Goal: Contribute content: Contribute content

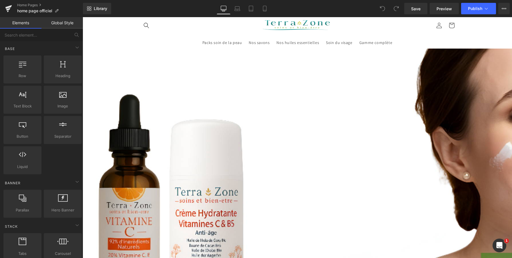
scroll to position [68, 0]
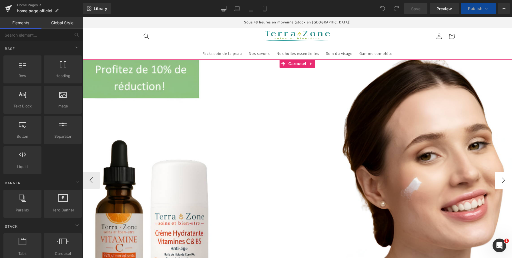
click button "›"
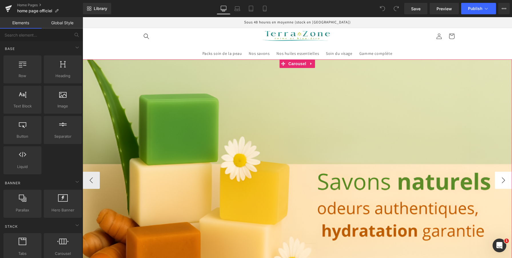
click button "›"
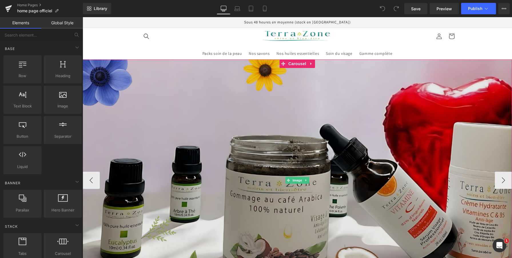
click img
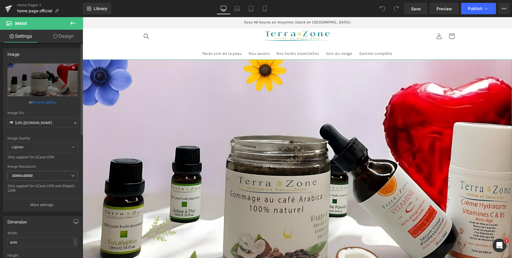
click at [70, 67] on icon at bounding box center [73, 67] width 7 height 7
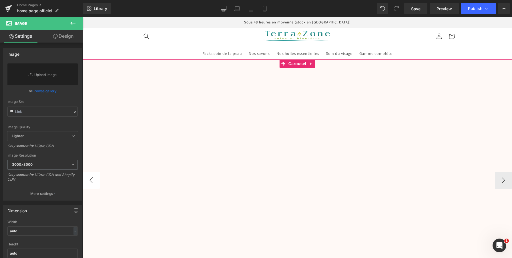
click button "‹"
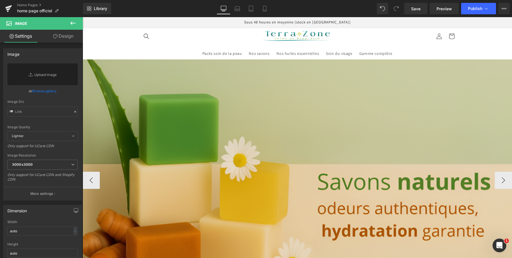
click img
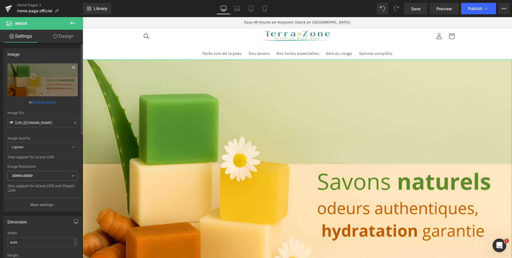
click at [70, 67] on icon at bounding box center [73, 67] width 7 height 7
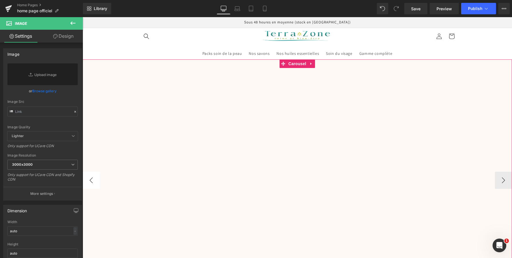
click button "‹"
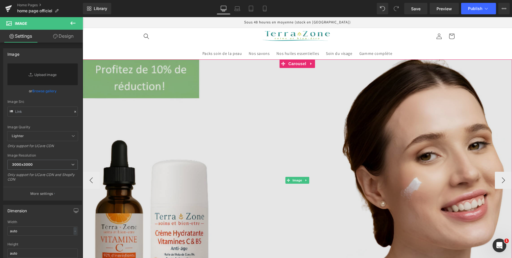
click img
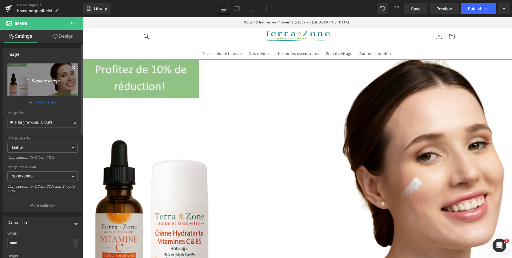
click at [39, 81] on icon "Replace Image" at bounding box center [43, 79] width 46 height 7
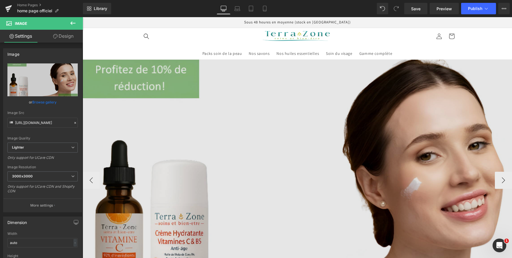
type input "C:\fakepath\RÉVÉLEZ VOTRE PEAU,.png"
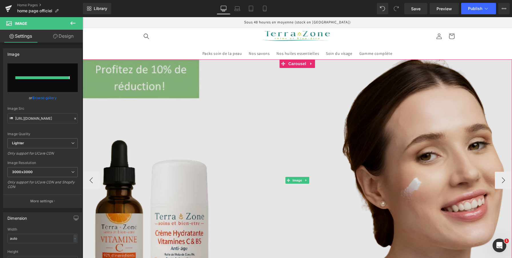
type input "https://ucarecdn.com/359125fb-c1e6-4895-b866-7bdb5eeacd34/-/format/auto/-/previ…"
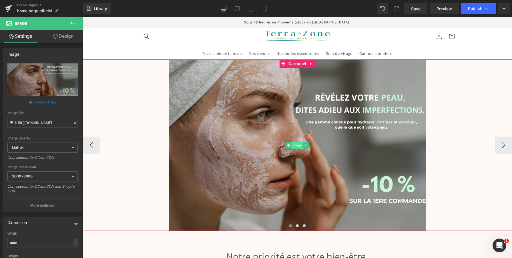
click span "Image"
click icon
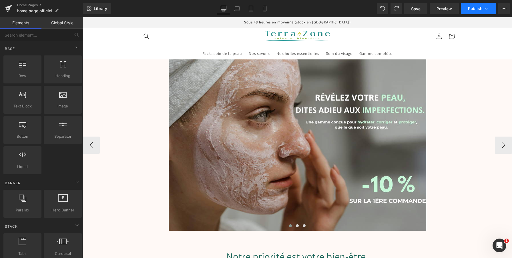
click at [488, 10] on icon at bounding box center [487, 9] width 6 height 6
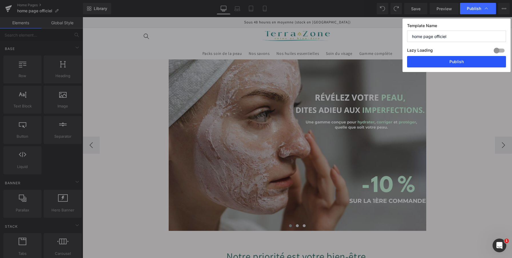
click at [459, 65] on button "Publish" at bounding box center [456, 61] width 99 height 11
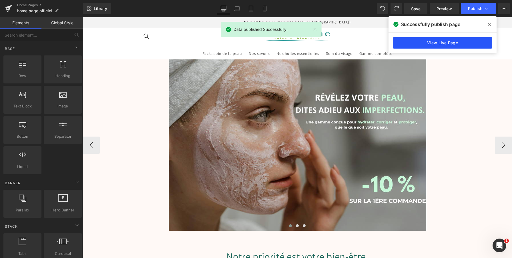
click at [454, 40] on link "View Live Page" at bounding box center [442, 42] width 99 height 11
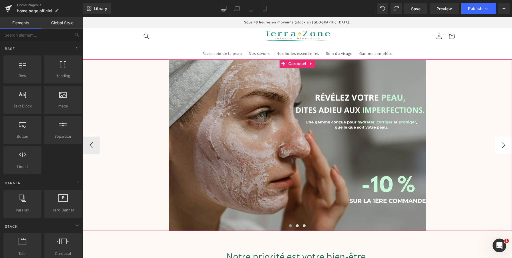
click button "›"
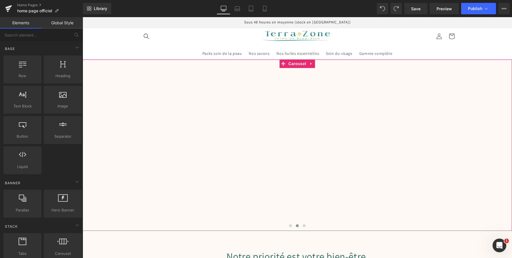
click div "Image Image Image"
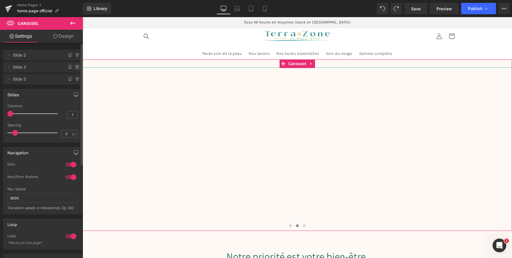
click at [77, 68] on icon at bounding box center [77, 67] width 0 height 1
click at [72, 69] on button "Delete" at bounding box center [71, 67] width 18 height 7
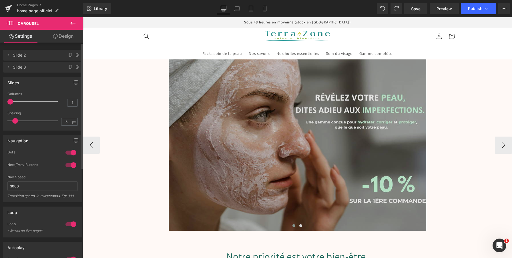
click img
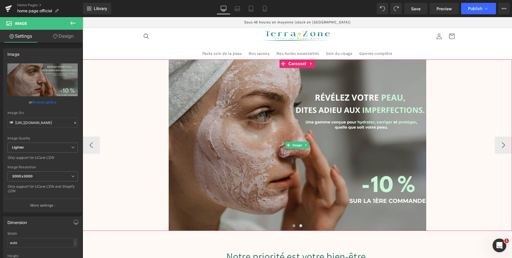
click link
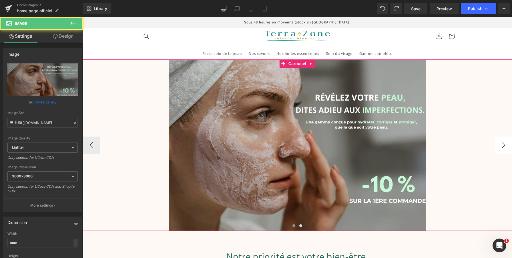
click button "›"
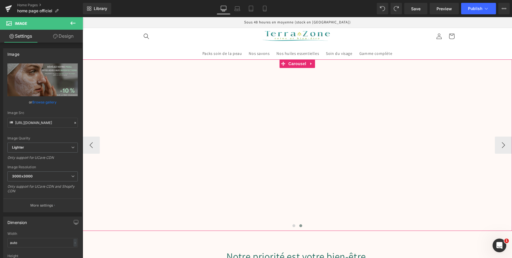
click div "Image Image"
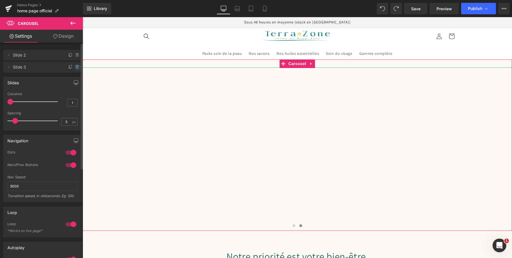
click at [75, 67] on icon at bounding box center [77, 67] width 5 height 5
click at [66, 67] on button "Delete" at bounding box center [71, 67] width 18 height 7
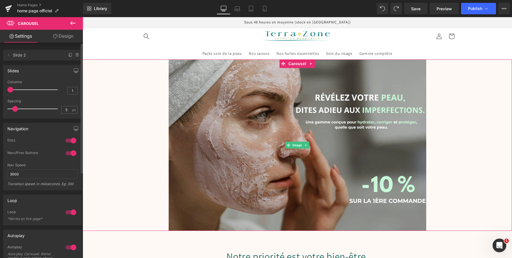
click link
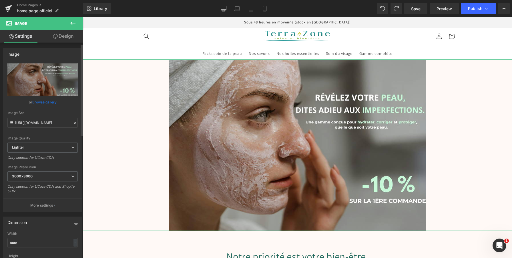
scroll to position [3, 0]
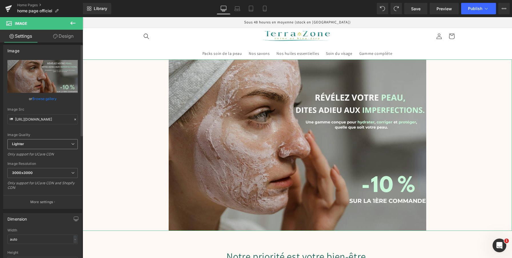
click at [67, 146] on span "Lighter" at bounding box center [42, 144] width 70 height 10
click at [64, 130] on div "Image Quality Lighter Lightest Lighter Lighter Lightest Only support for UCare …" at bounding box center [41, 99] width 68 height 79
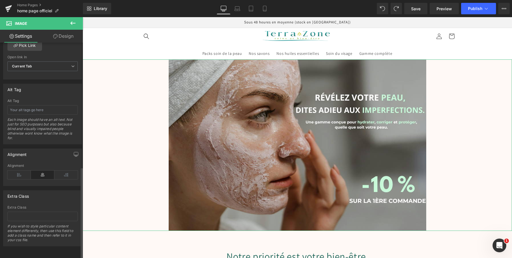
scroll to position [292, 0]
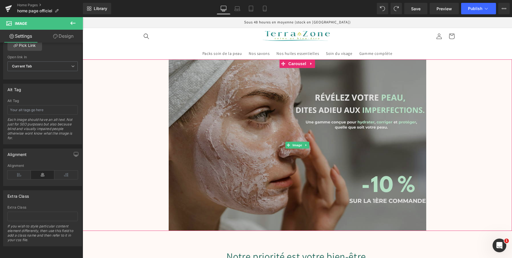
click img
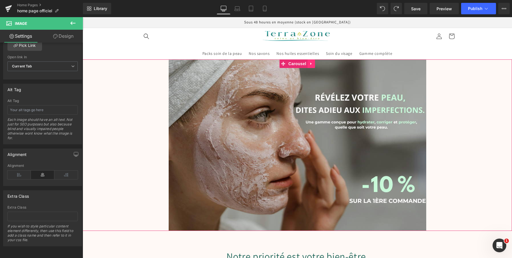
click icon
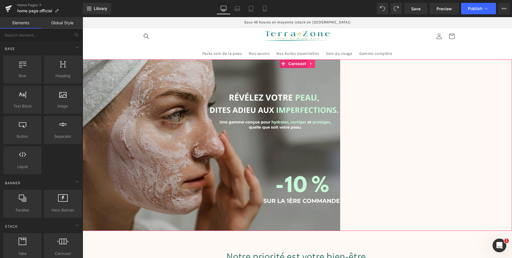
click link
click icon
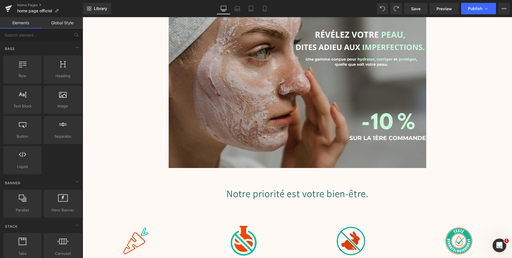
scroll to position [0, 0]
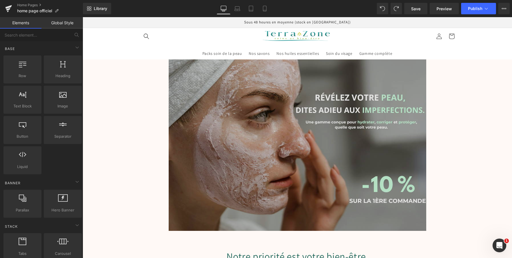
click img
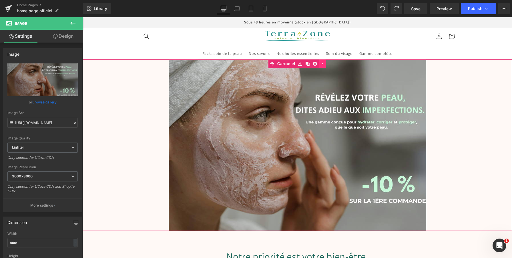
click icon
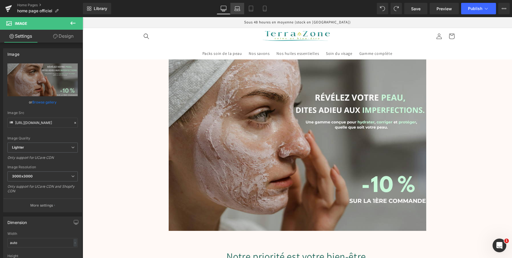
click at [239, 9] on icon at bounding box center [237, 10] width 5 height 2
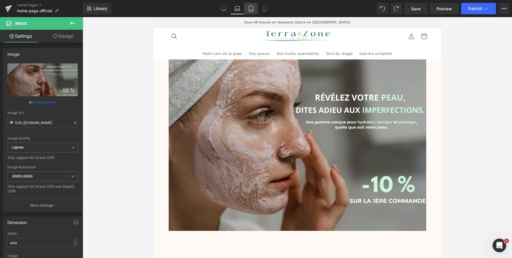
click at [250, 8] on icon at bounding box center [251, 9] width 6 height 6
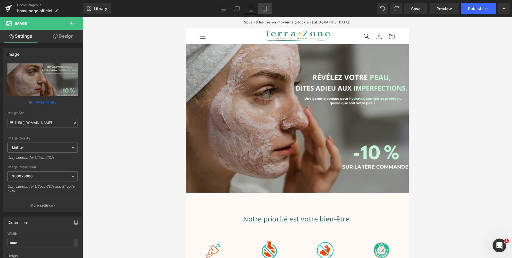
click at [261, 10] on link "Mobile" at bounding box center [265, 8] width 14 height 11
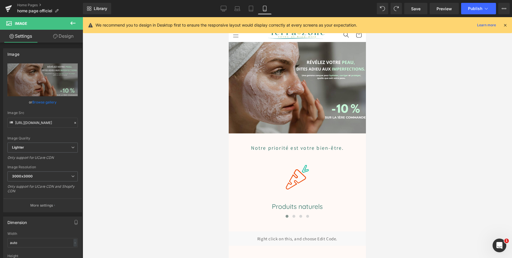
click at [505, 24] on icon at bounding box center [505, 25] width 5 height 5
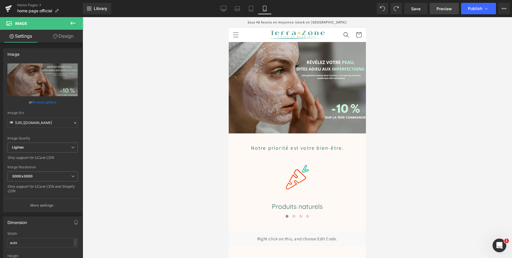
click at [450, 9] on span "Preview" at bounding box center [444, 9] width 15 height 6
click at [57, 11] on icon at bounding box center [57, 11] width 4 height 4
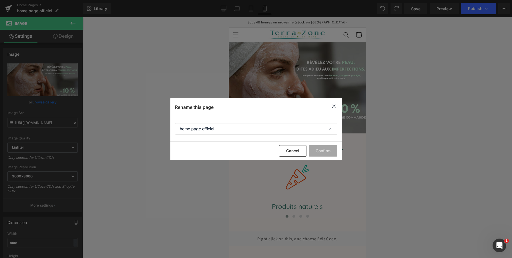
click at [334, 110] on div at bounding box center [334, 107] width 7 height 8
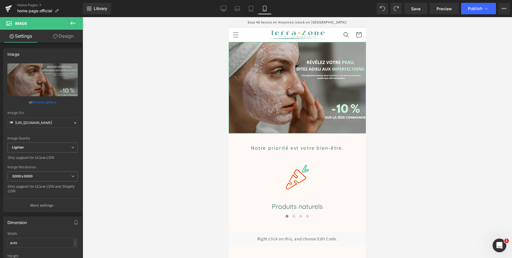
click at [68, 34] on link "Design" at bounding box center [63, 36] width 41 height 13
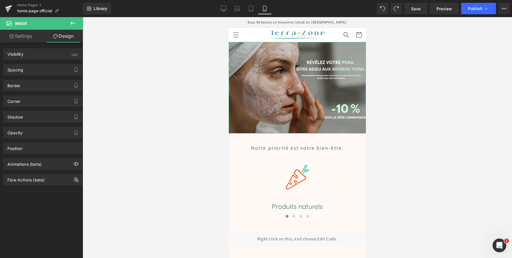
click at [31, 37] on link "Settings" at bounding box center [20, 36] width 41 height 13
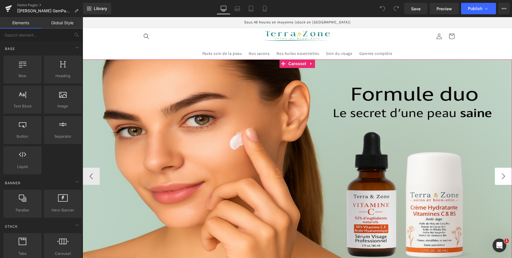
click button "›"
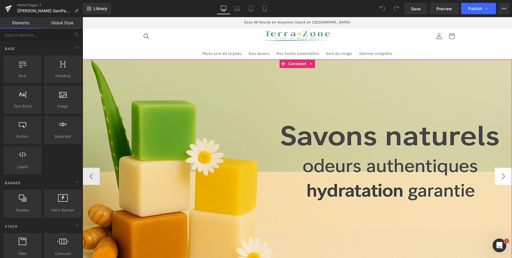
click button "›"
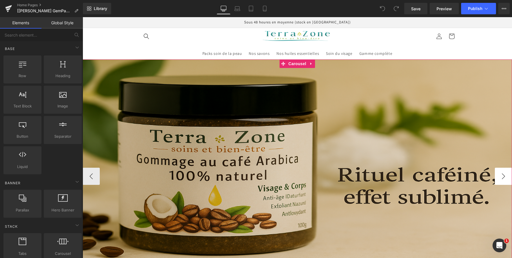
click button "›"
click button "‹"
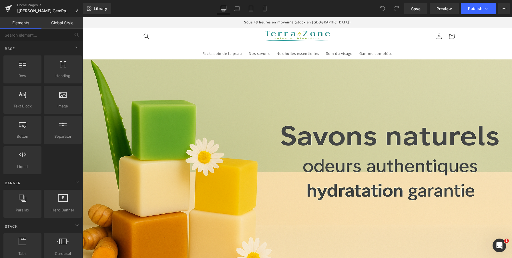
click img
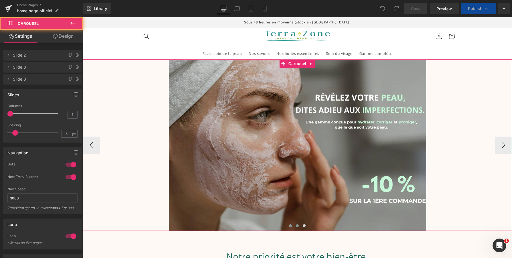
click span
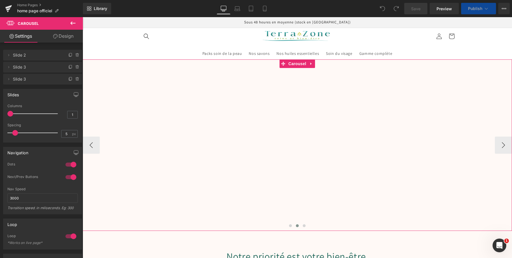
click div "Image Image Image"
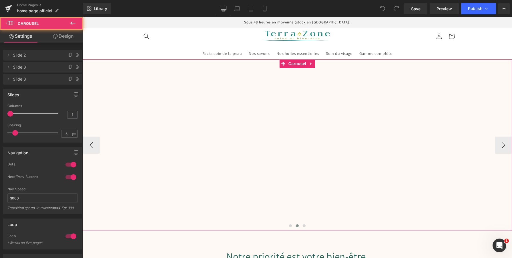
drag, startPoint x: 91, startPoint y: 186, endPoint x: 253, endPoint y: 204, distance: 162.6
click div "Image Image Image"
click button "‹"
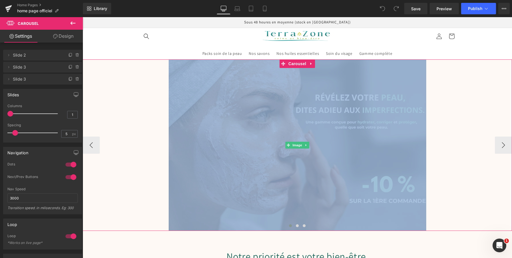
click img
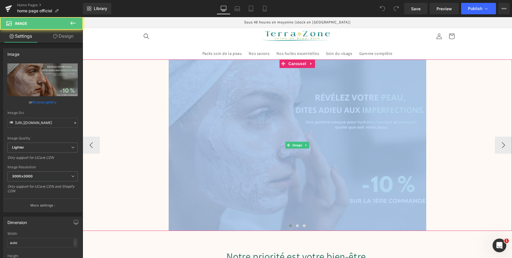
click link
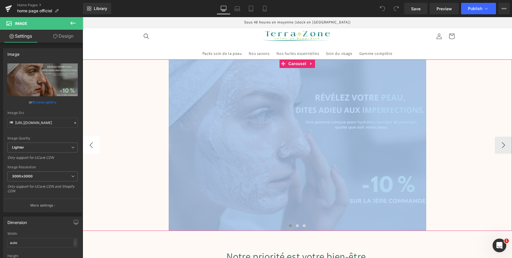
click button "‹"
click button "›"
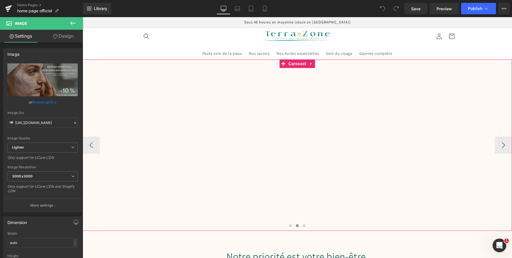
click div "Image Image Image"
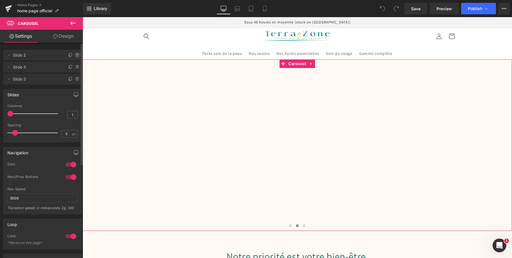
click at [75, 57] on icon at bounding box center [77, 55] width 5 height 5
click at [73, 55] on button "Delete" at bounding box center [71, 55] width 18 height 7
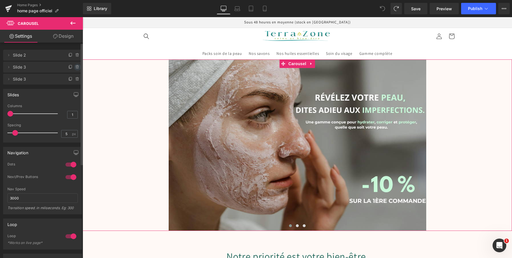
click at [77, 66] on icon at bounding box center [77, 66] width 1 height 1
click at [73, 67] on button "Delete" at bounding box center [71, 67] width 18 height 7
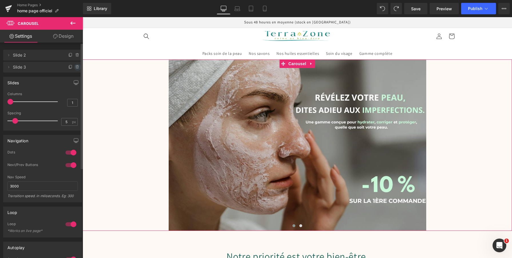
click at [75, 66] on icon at bounding box center [77, 67] width 5 height 5
click at [74, 69] on button "Delete" at bounding box center [71, 67] width 18 height 7
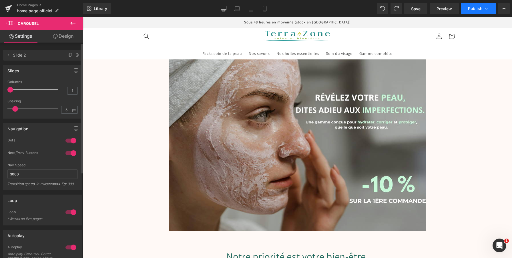
click at [487, 9] on icon at bounding box center [486, 9] width 3 height 2
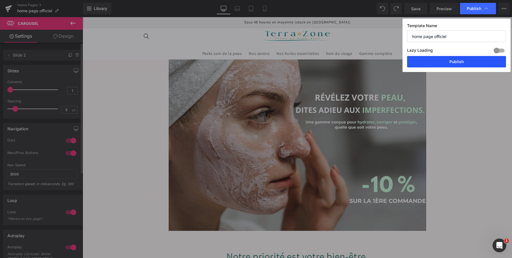
click at [465, 61] on button "Publish" at bounding box center [456, 61] width 99 height 11
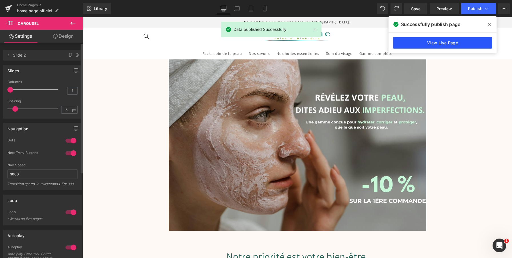
click at [457, 43] on link "View Live Page" at bounding box center [442, 42] width 99 height 11
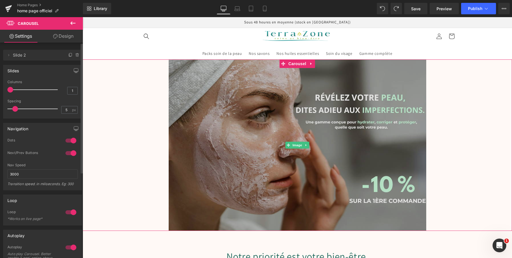
click img
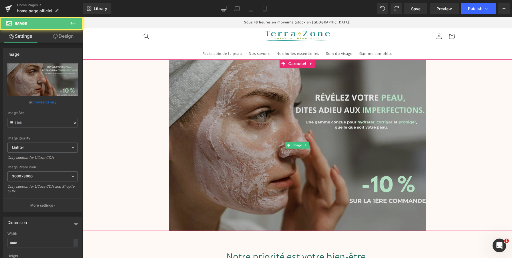
type input "https://ucarecdn.com/359125fb-c1e6-4895-b866-7bdb5eeacd34/-/format/auto/-/previ…"
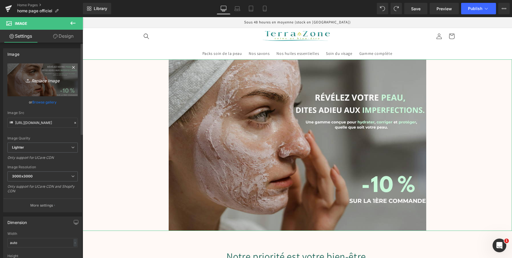
click at [44, 80] on icon "Replace Image" at bounding box center [43, 79] width 46 height 7
click at [39, 84] on link "Replace Image" at bounding box center [42, 80] width 70 height 33
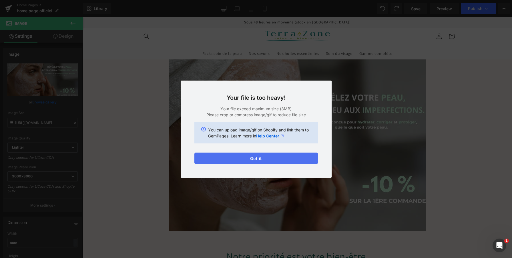
click at [269, 160] on button "Got it" at bounding box center [257, 158] width 124 height 11
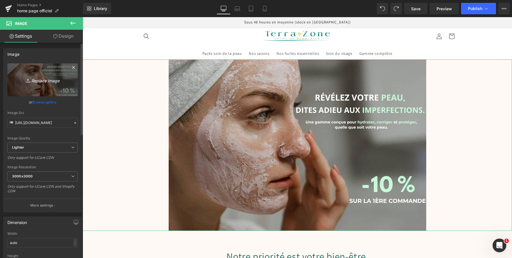
click at [42, 83] on icon "Replace Image" at bounding box center [43, 79] width 46 height 7
type input "C:\fakepath\RÉVÉLEZ VOTRE PEAU,.png"
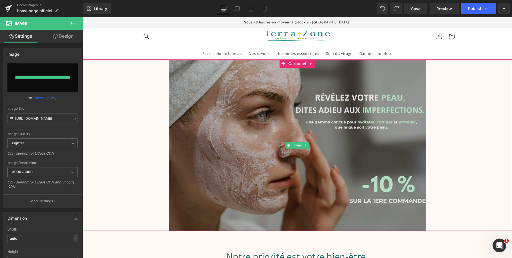
type input "https://ucarecdn.com/0e5490a6-da5e-4a35-8167-c9baec435c69/-/format/auto/-/previ…"
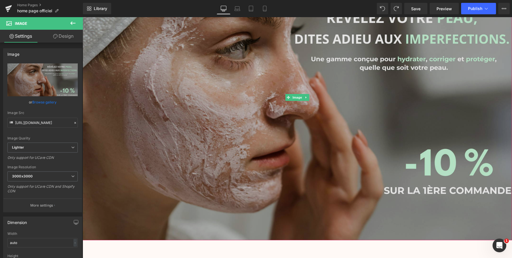
scroll to position [106, 0]
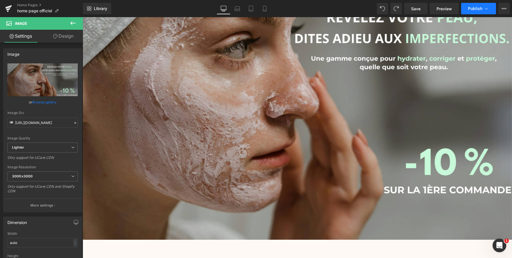
click at [473, 6] on button "Publish" at bounding box center [478, 8] width 35 height 11
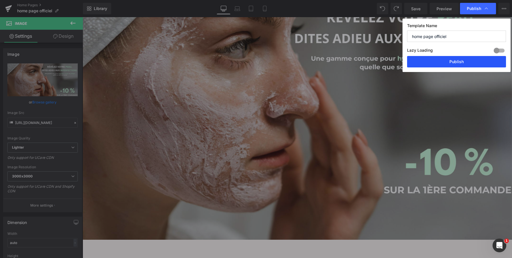
click at [461, 61] on button "Publish" at bounding box center [456, 61] width 99 height 11
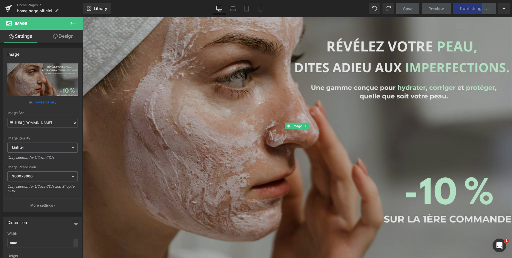
scroll to position [73, 0]
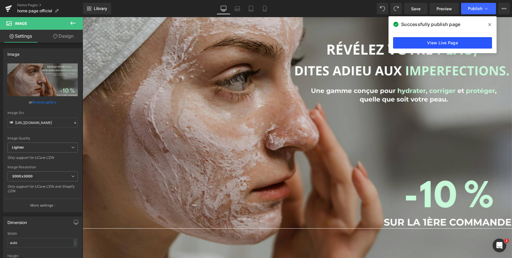
click at [450, 47] on link "View Live Page" at bounding box center [442, 42] width 99 height 11
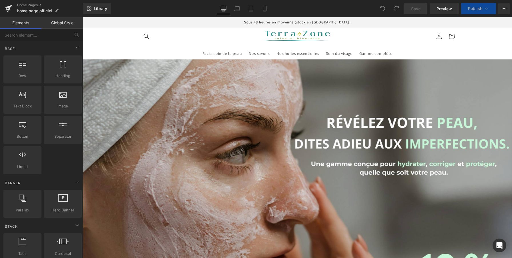
click img
click header "Packs soin de la peau Nos savons Nos huiles essentielles Soin du visage Gamme c…"
click p "Sous 48 heures en moyenne (stock en [GEOGRAPHIC_DATA])"
click header "Packs soin de la peau Nos savons Nos huiles essentielles Soin du visage Gamme c…"
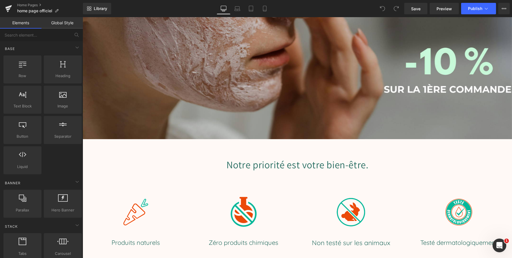
scroll to position [242, 0]
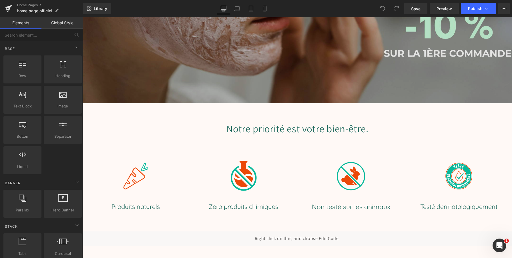
click img
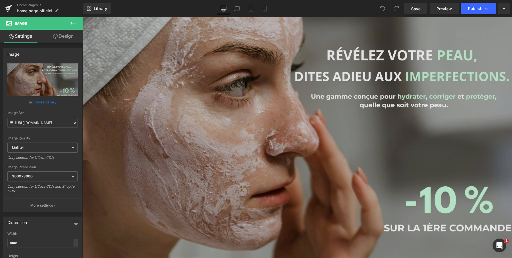
scroll to position [0, 0]
